Goal: Information Seeking & Learning: Learn about a topic

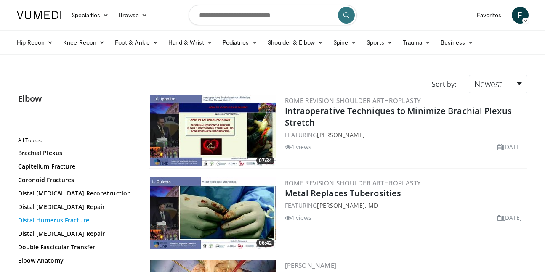
click at [69, 221] on link "Distal Humerus Fracture" at bounding box center [75, 220] width 114 height 8
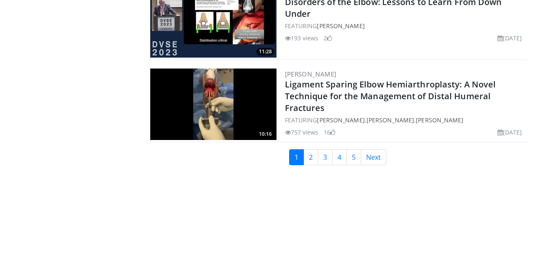
scroll to position [2011, 0]
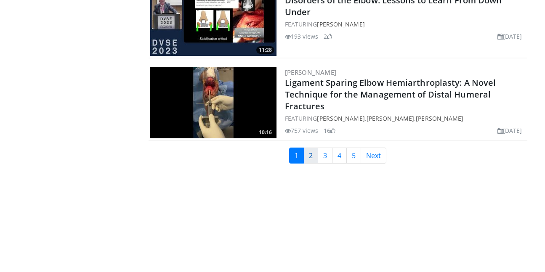
click at [314, 159] on link "2" at bounding box center [311, 156] width 15 height 16
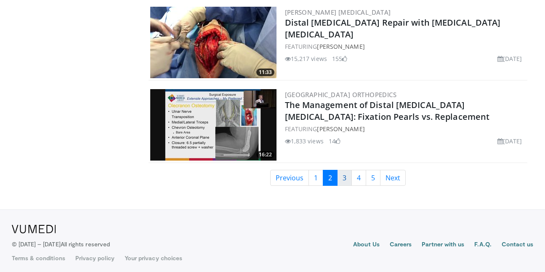
scroll to position [1991, 0]
click at [340, 178] on link "3" at bounding box center [344, 179] width 15 height 16
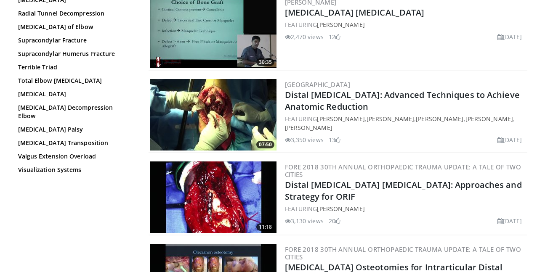
scroll to position [1864, 0]
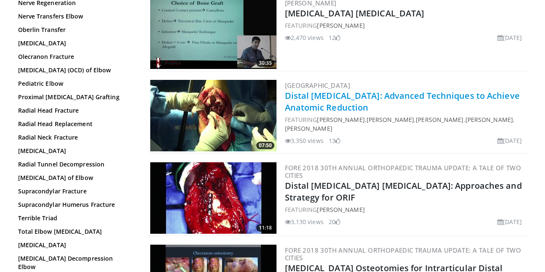
click at [326, 90] on link "Distal Humerus Fracture: Advanced Techniques to Achieve Anatomic Reduction" at bounding box center [402, 101] width 235 height 23
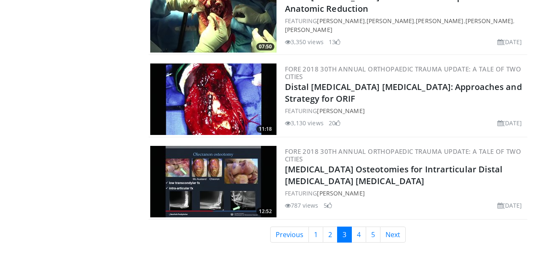
scroll to position [1961, 0]
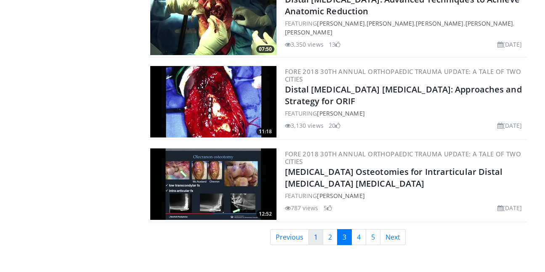
click at [320, 229] on link "1" at bounding box center [316, 237] width 15 height 16
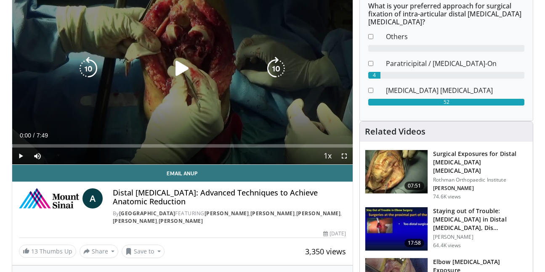
scroll to position [92, 0]
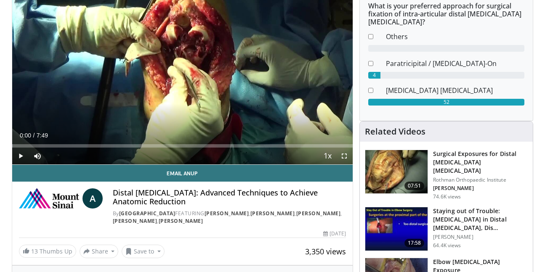
click at [21, 157] on span "Video Player" at bounding box center [20, 156] width 17 height 17
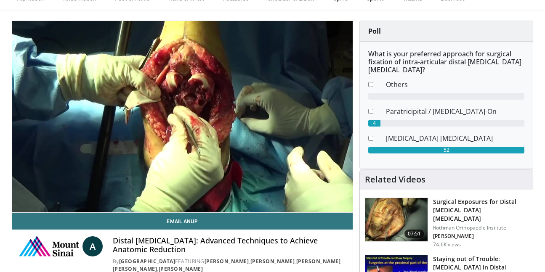
scroll to position [40, 0]
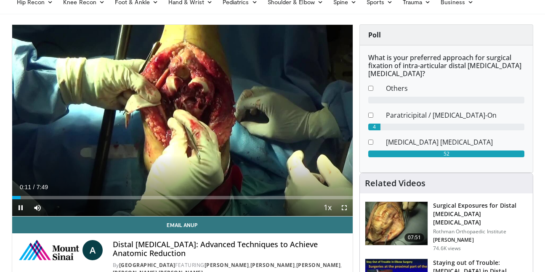
click at [344, 209] on span "Video Player" at bounding box center [344, 208] width 17 height 17
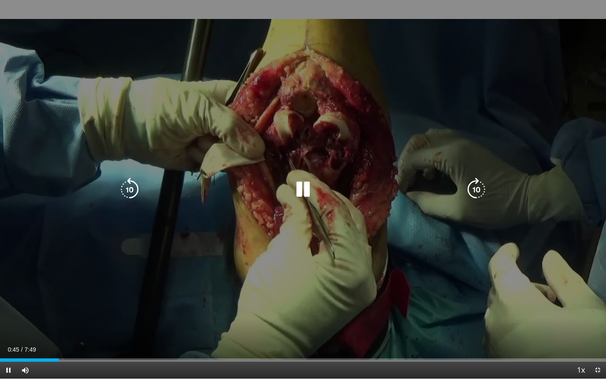
click at [362, 272] on div "10 seconds Tap to unmute" at bounding box center [303, 189] width 606 height 378
click at [307, 183] on icon "Video Player" at bounding box center [303, 190] width 24 height 24
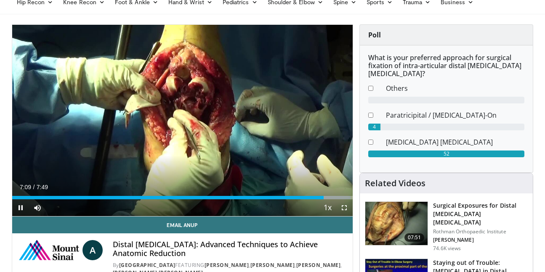
click at [290, 185] on div "Current Time 7:09 / Duration 7:49" at bounding box center [182, 188] width 341 height 8
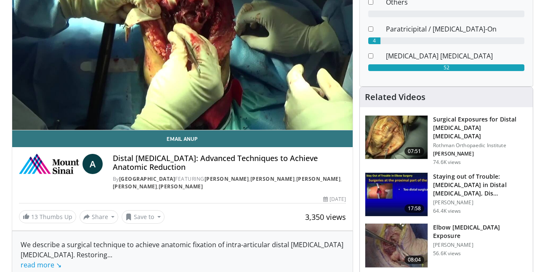
scroll to position [129, 0]
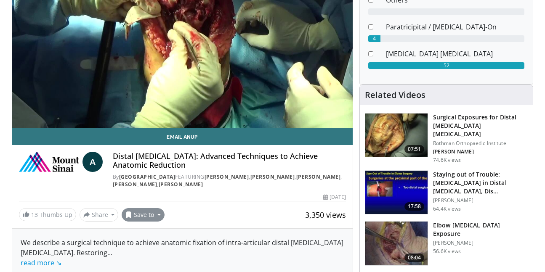
click at [143, 213] on button "Save to" at bounding box center [143, 214] width 43 height 13
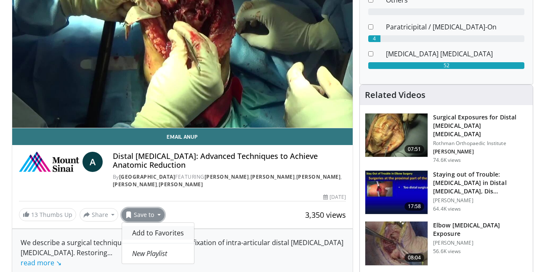
click at [149, 231] on span "Add to Favorites" at bounding box center [158, 233] width 52 height 9
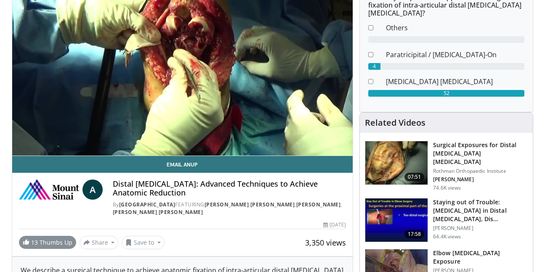
click at [49, 242] on link "13 Thumbs Up" at bounding box center [47, 242] width 57 height 13
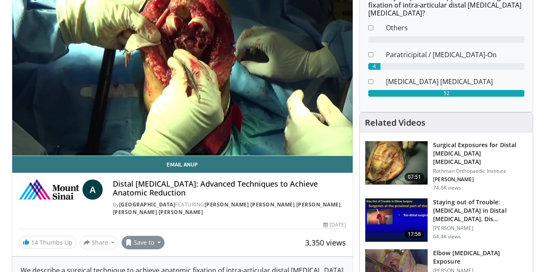
click at [141, 244] on button "Save to" at bounding box center [143, 242] width 43 height 13
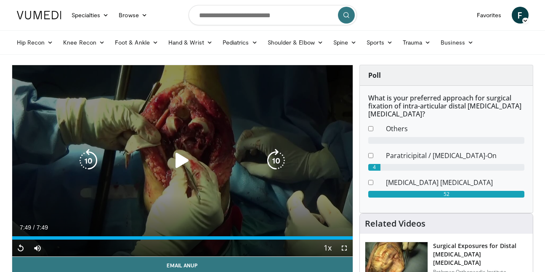
scroll to position [0, 0]
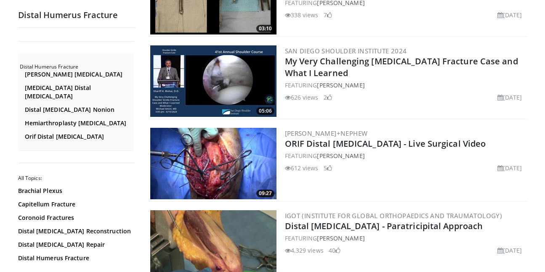
scroll to position [1623, 0]
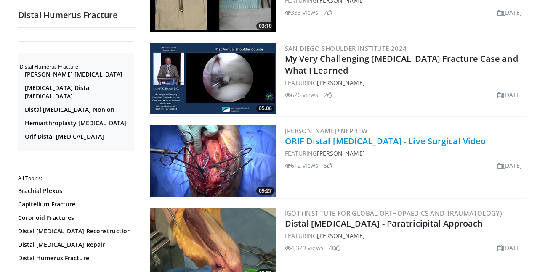
click at [368, 140] on link "ORIF Distal Humerus Fracture - Live Surgical Video" at bounding box center [385, 141] width 201 height 11
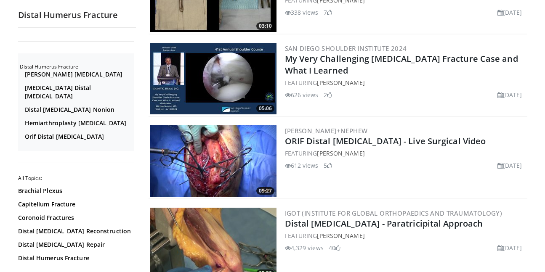
click at [330, 167] on span at bounding box center [329, 166] width 5 height 6
click at [288, 172] on div "Smith+Nephew ORIF Distal Humerus Fracture - Live Surgical Video FEATURING Danie…" at bounding box center [405, 161] width 241 height 72
click at [268, 190] on span "09:27" at bounding box center [265, 191] width 18 height 8
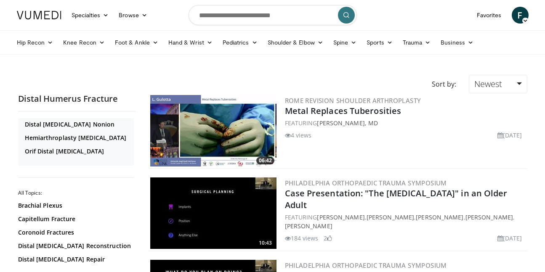
scroll to position [0, 0]
click at [426, 40] on icon at bounding box center [428, 43] width 6 height 6
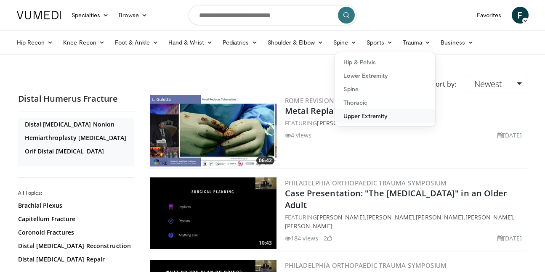
click at [379, 118] on link "Upper Extremity" at bounding box center [385, 115] width 100 height 13
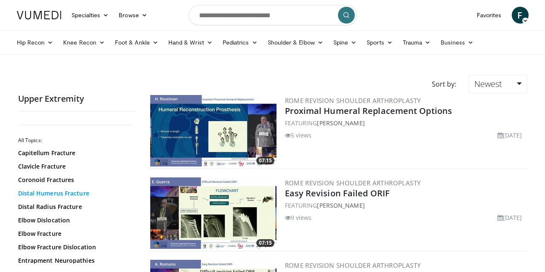
click at [75, 192] on link "Distal Humerus Fracture" at bounding box center [75, 193] width 114 height 8
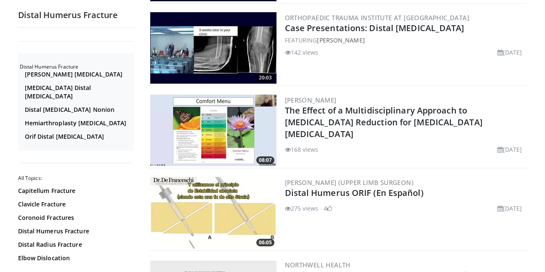
scroll to position [743, 0]
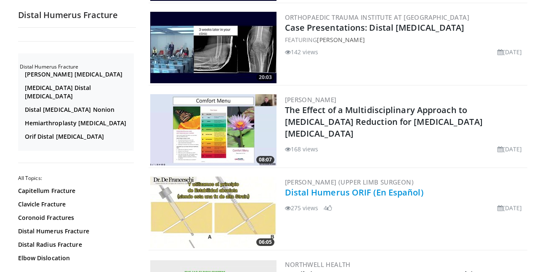
click at [341, 195] on link "Distal Humerus ORIF (En Español)" at bounding box center [354, 192] width 139 height 11
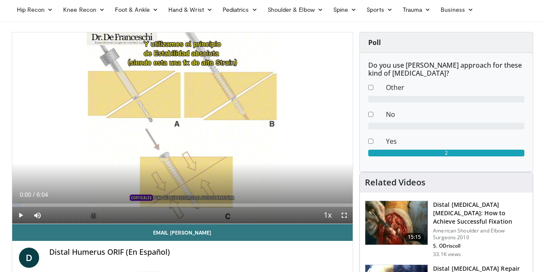
scroll to position [32, 0]
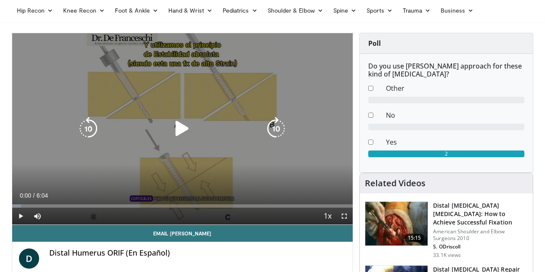
click at [183, 128] on icon "Video Player" at bounding box center [183, 129] width 24 height 24
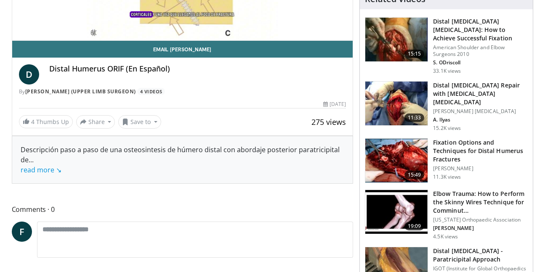
scroll to position [216, 0]
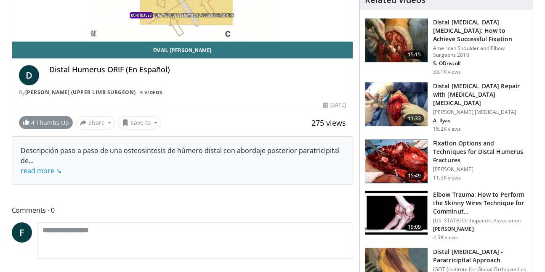
click at [51, 123] on link "4 Thumbs Up" at bounding box center [46, 122] width 54 height 13
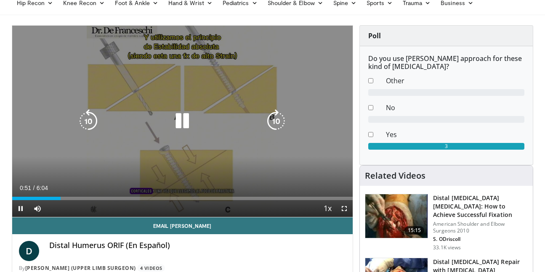
scroll to position [39, 0]
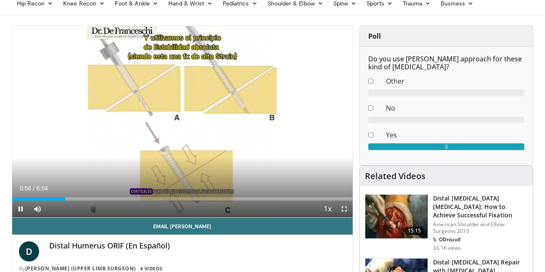
click at [345, 211] on span "Video Player" at bounding box center [344, 209] width 17 height 17
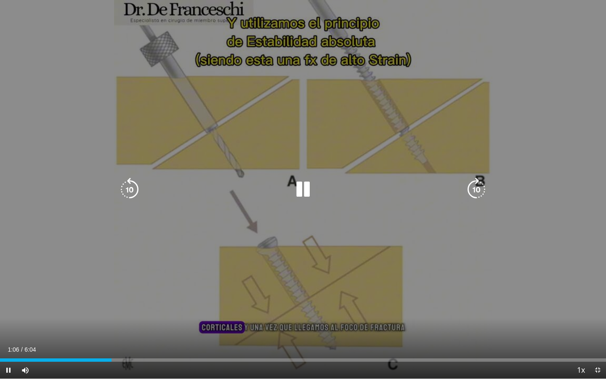
click at [304, 192] on icon "Video Player" at bounding box center [303, 190] width 24 height 24
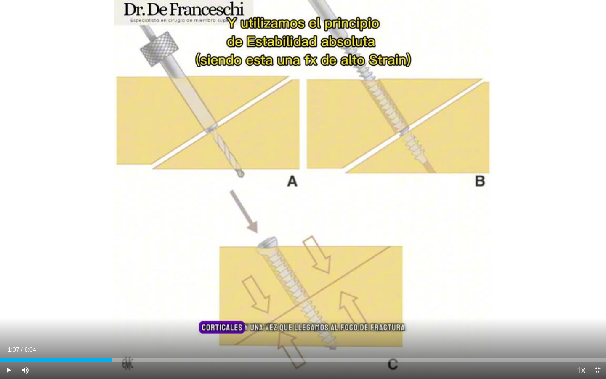
click at [10, 272] on span "Video Player" at bounding box center [8, 370] width 17 height 17
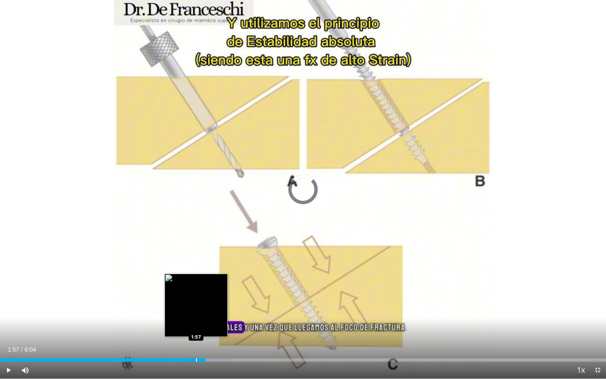
click at [196, 272] on div "Loaded : 38.40% 2:03 1:57" at bounding box center [303, 358] width 606 height 8
click at [189, 272] on div "Progress Bar" at bounding box center [189, 359] width 1 height 3
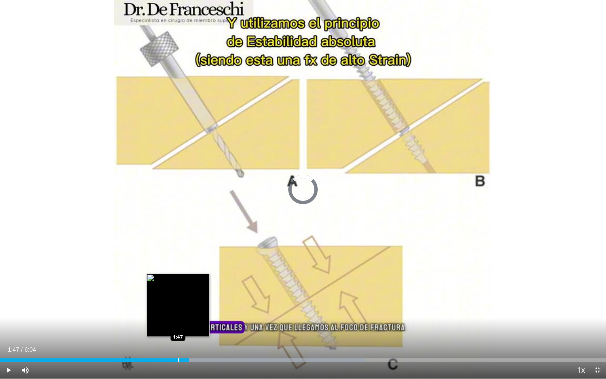
click at [178, 272] on div "Progress Bar" at bounding box center [178, 359] width 1 height 3
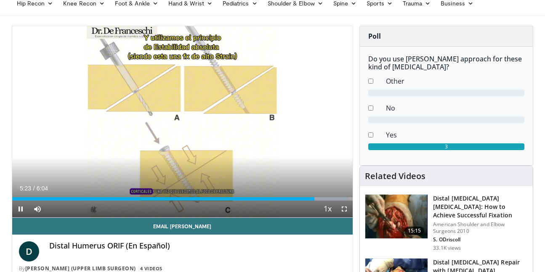
click at [344, 210] on span "Video Player" at bounding box center [344, 209] width 17 height 17
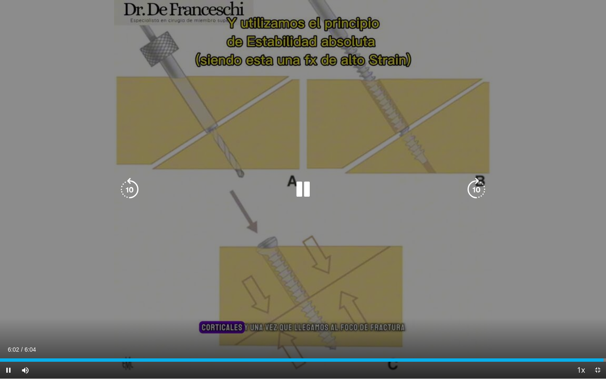
click at [373, 203] on div "10 seconds Tap to unmute" at bounding box center [303, 189] width 606 height 378
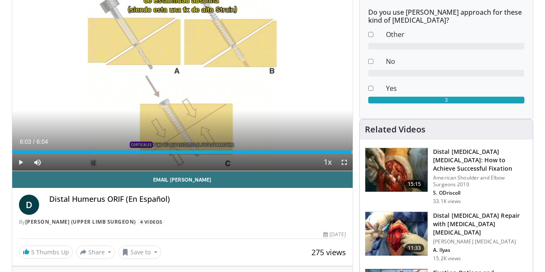
scroll to position [85, 0]
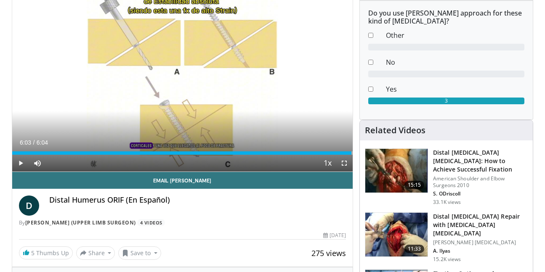
click at [481, 161] on h3 "Distal [MEDICAL_DATA] [MEDICAL_DATA]: How to Achieve Successful Fixation" at bounding box center [480, 161] width 95 height 25
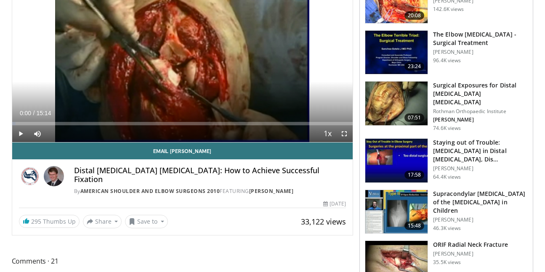
scroll to position [115, 0]
click at [152, 215] on button "Save to" at bounding box center [146, 221] width 43 height 13
click at [260, 215] on div "295 Thumbs Up Share Distal [MEDICAL_DATA] [MEDICAL_DATA]:... × Enter one or mor…" at bounding box center [183, 221] width 328 height 13
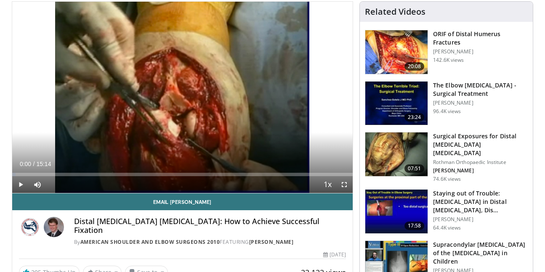
scroll to position [61, 0]
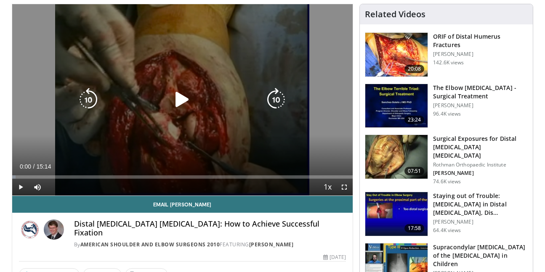
click at [178, 98] on icon "Video Player" at bounding box center [183, 100] width 24 height 24
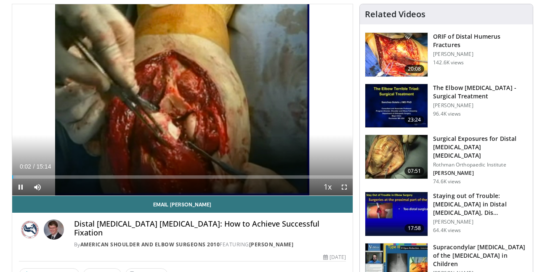
click at [345, 188] on span "Video Player" at bounding box center [344, 187] width 17 height 17
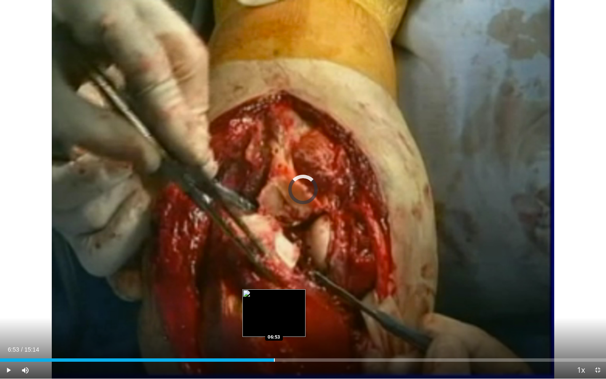
click at [274, 272] on div "Loaded : 1.08% 06:53 06:53" at bounding box center [303, 358] width 606 height 8
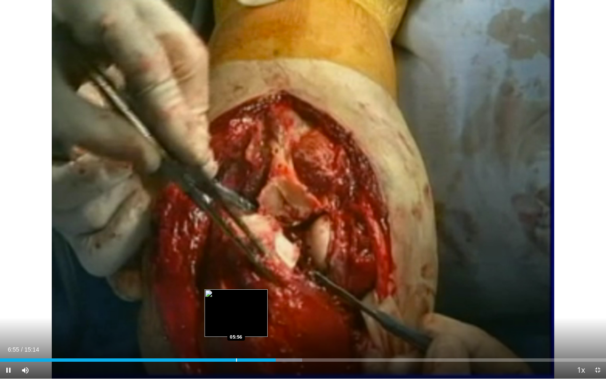
click at [237, 272] on div "Progress Bar" at bounding box center [236, 359] width 1 height 3
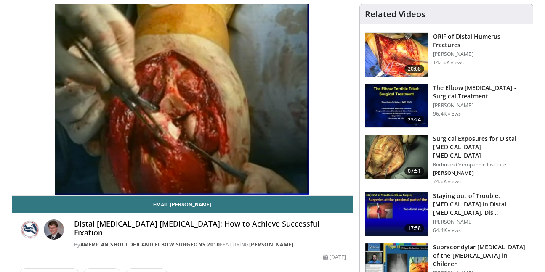
click at [450, 34] on h3 "ORIF of Distal Humerus Fractures" at bounding box center [480, 40] width 95 height 17
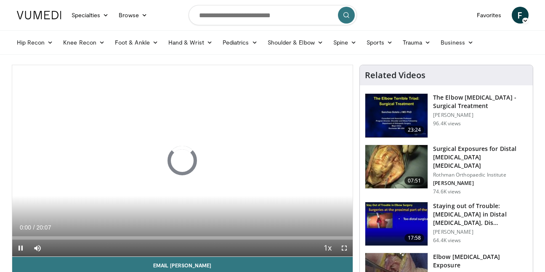
click at [344, 249] on span "Video Player" at bounding box center [344, 248] width 17 height 17
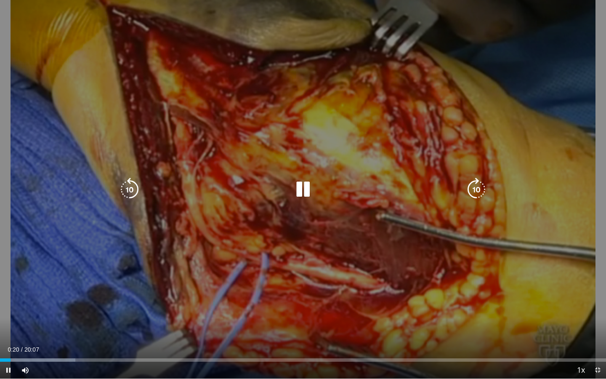
click at [303, 190] on icon "Video Player" at bounding box center [303, 190] width 24 height 24
click at [301, 189] on icon "Video Player" at bounding box center [303, 190] width 24 height 24
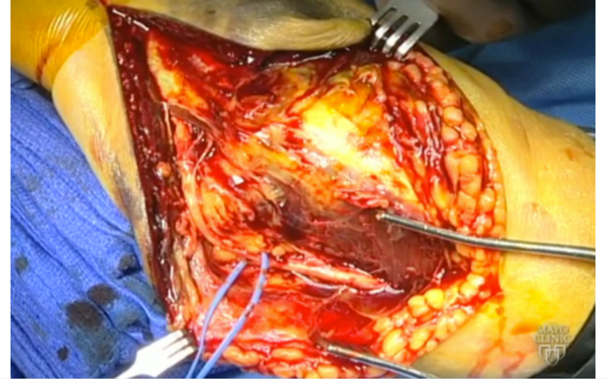
click at [301, 189] on div "10 seconds Tap to unmute" at bounding box center [303, 189] width 606 height 378
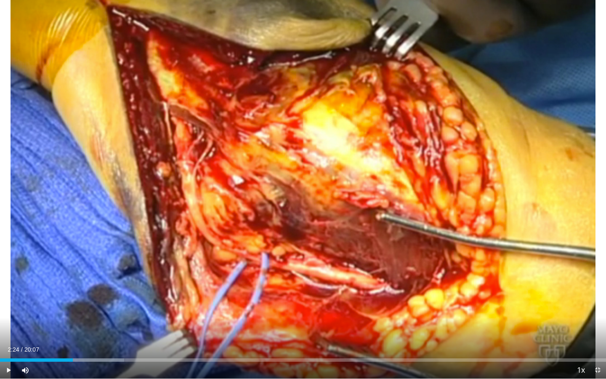
click at [11, 272] on span "Video Player" at bounding box center [8, 370] width 17 height 17
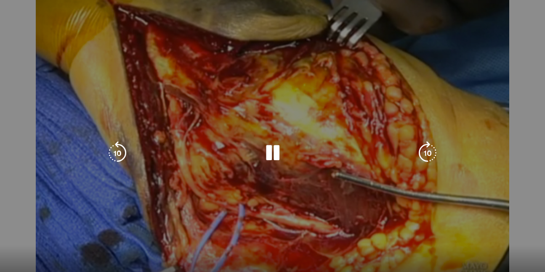
scroll to position [127, 0]
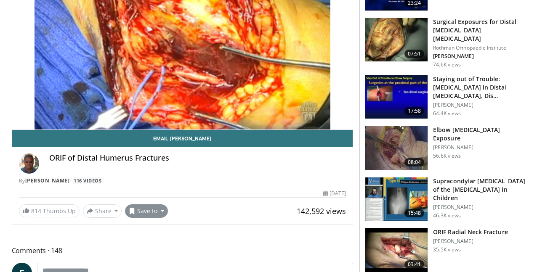
click at [137, 214] on button "Save to" at bounding box center [146, 211] width 43 height 13
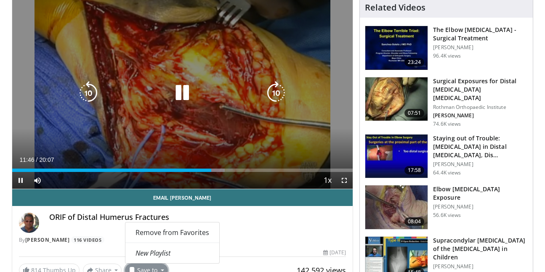
scroll to position [42, 0]
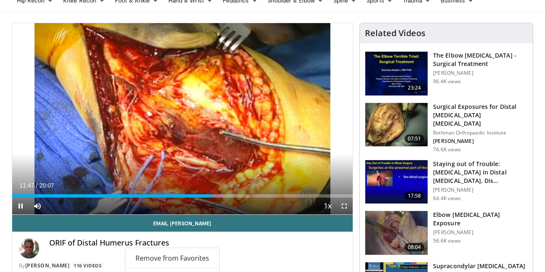
click at [346, 206] on span "Video Player" at bounding box center [344, 206] width 17 height 17
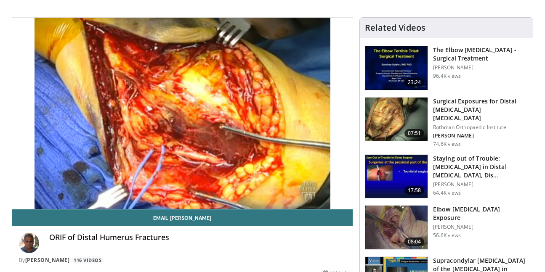
scroll to position [44, 0]
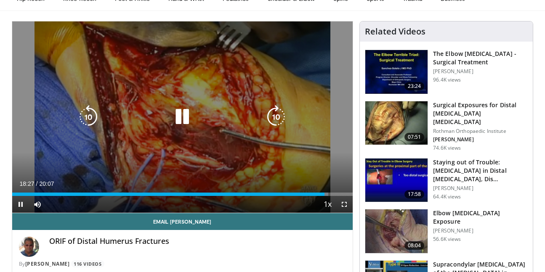
click at [178, 119] on icon "Video Player" at bounding box center [183, 117] width 24 height 24
